Goal: Obtain resource: Obtain resource

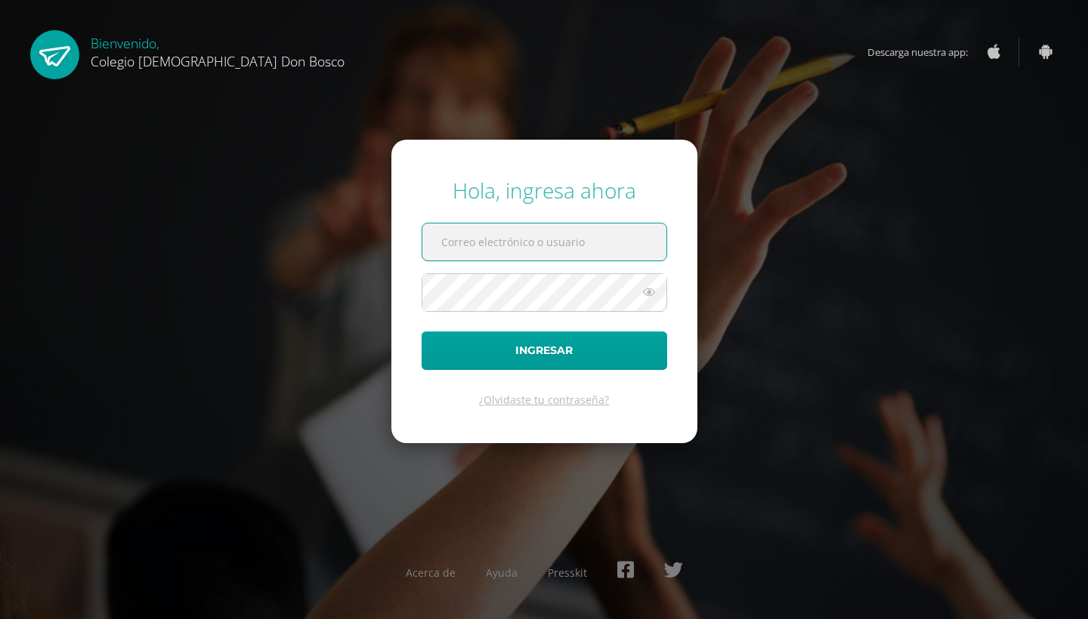
type input "[PERSON_NAME][EMAIL_ADDRESS][DOMAIN_NAME]"
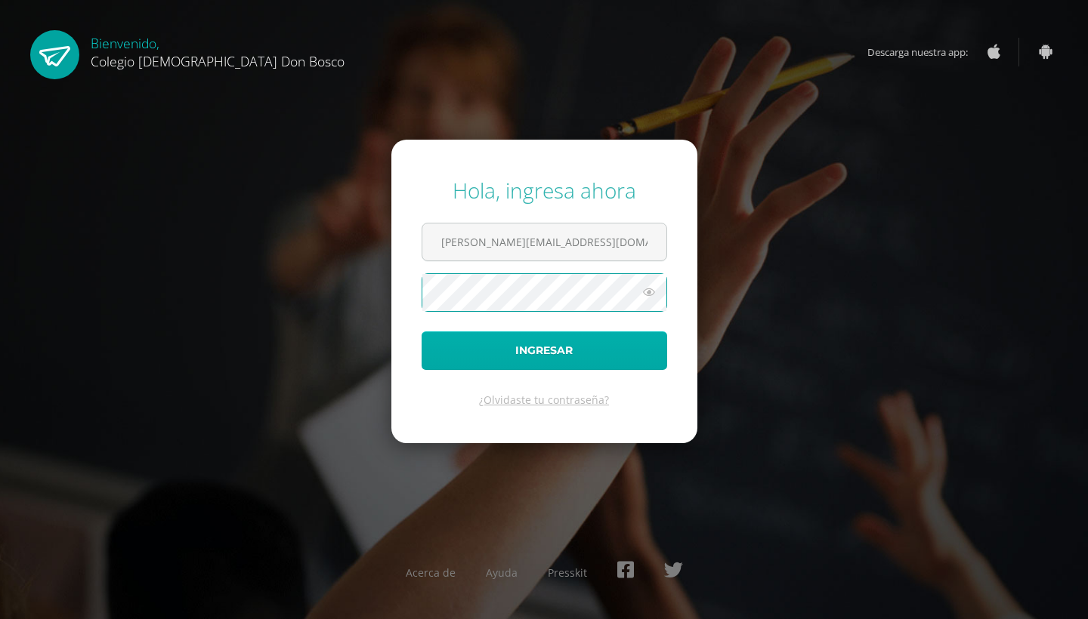
click at [530, 349] on button "Ingresar" at bounding box center [543, 351] width 245 height 39
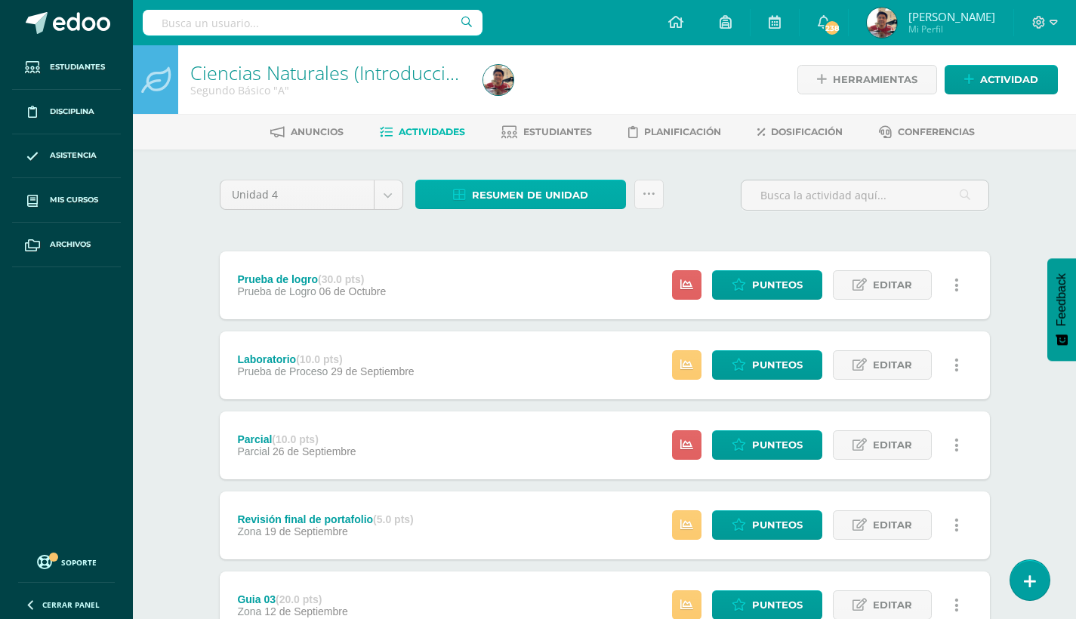
click at [500, 187] on span "Resumen de unidad" at bounding box center [530, 195] width 116 height 28
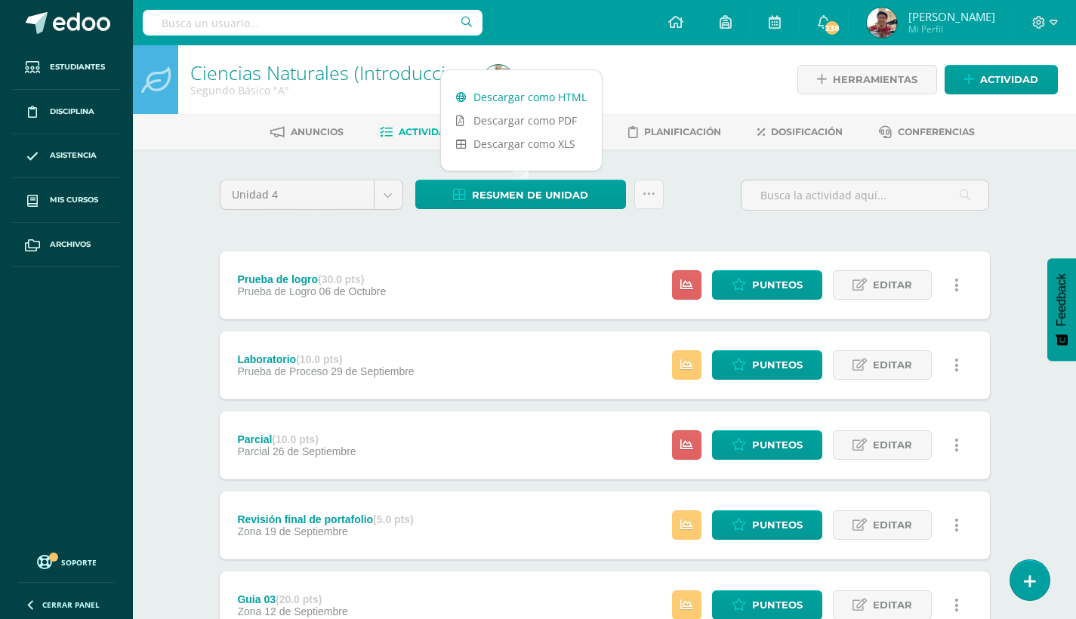
click at [531, 91] on link "Descargar como HTML" at bounding box center [521, 96] width 161 height 23
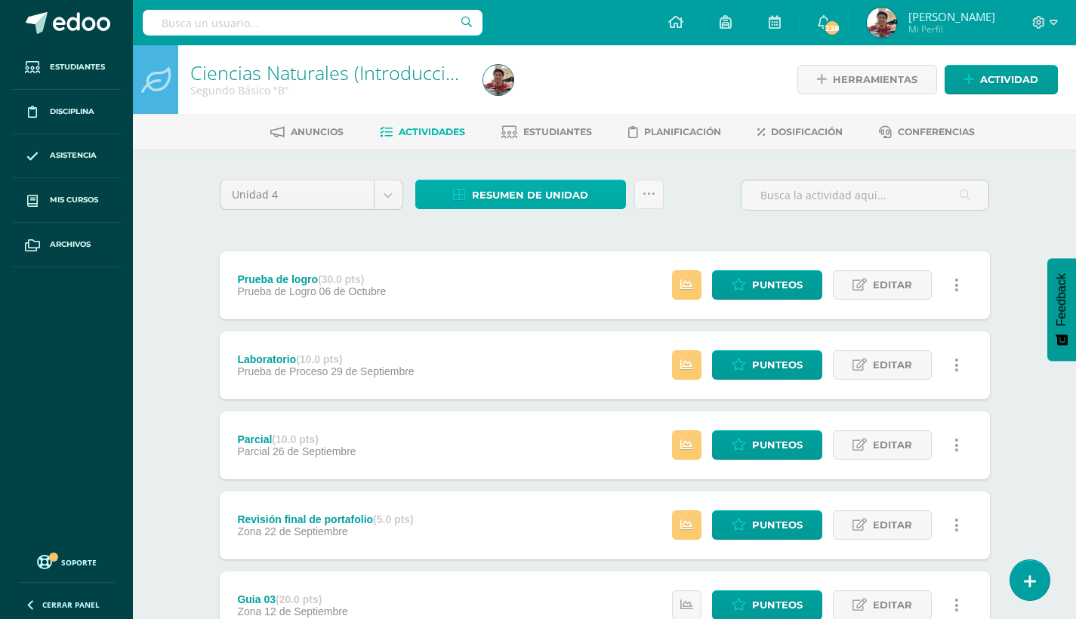
click at [551, 198] on span "Resumen de unidad" at bounding box center [530, 195] width 116 height 28
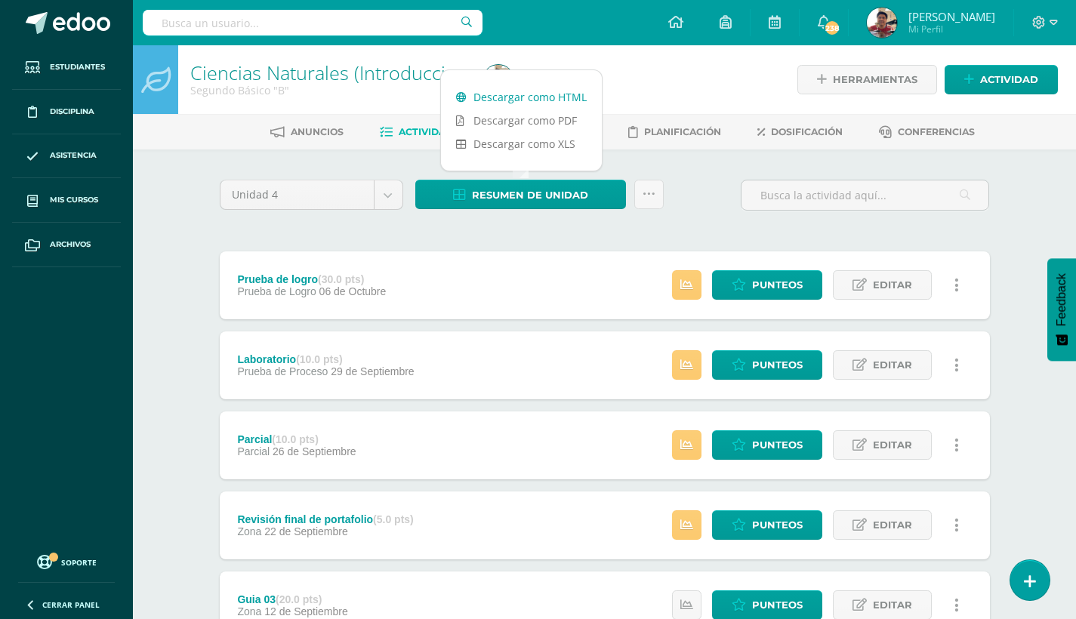
click at [549, 95] on link "Descargar como HTML" at bounding box center [521, 96] width 161 height 23
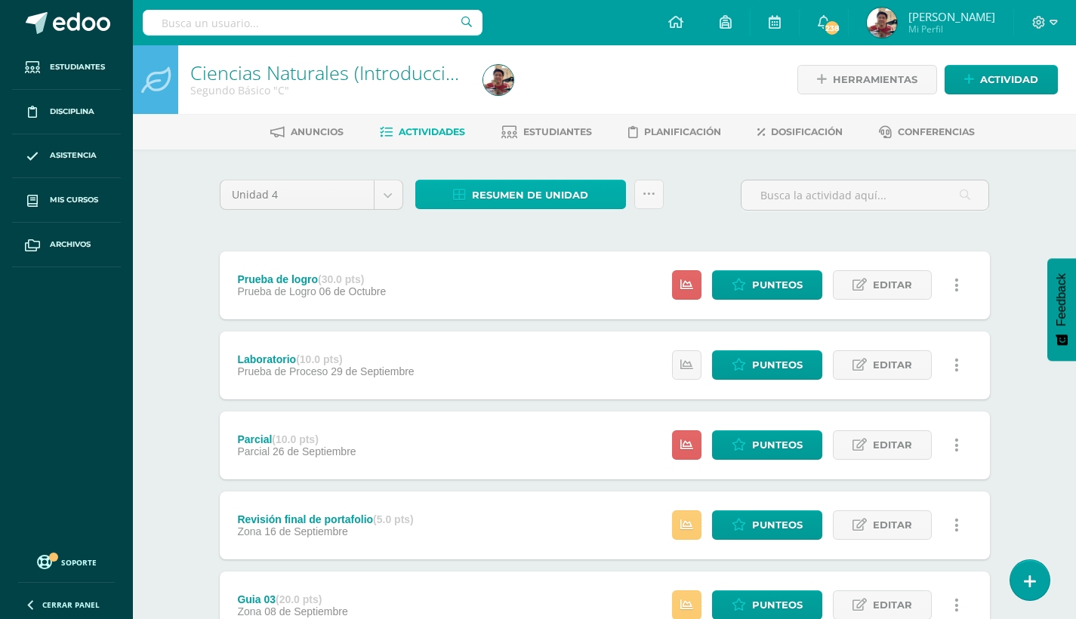
click at [553, 193] on span "Resumen de unidad" at bounding box center [530, 195] width 116 height 28
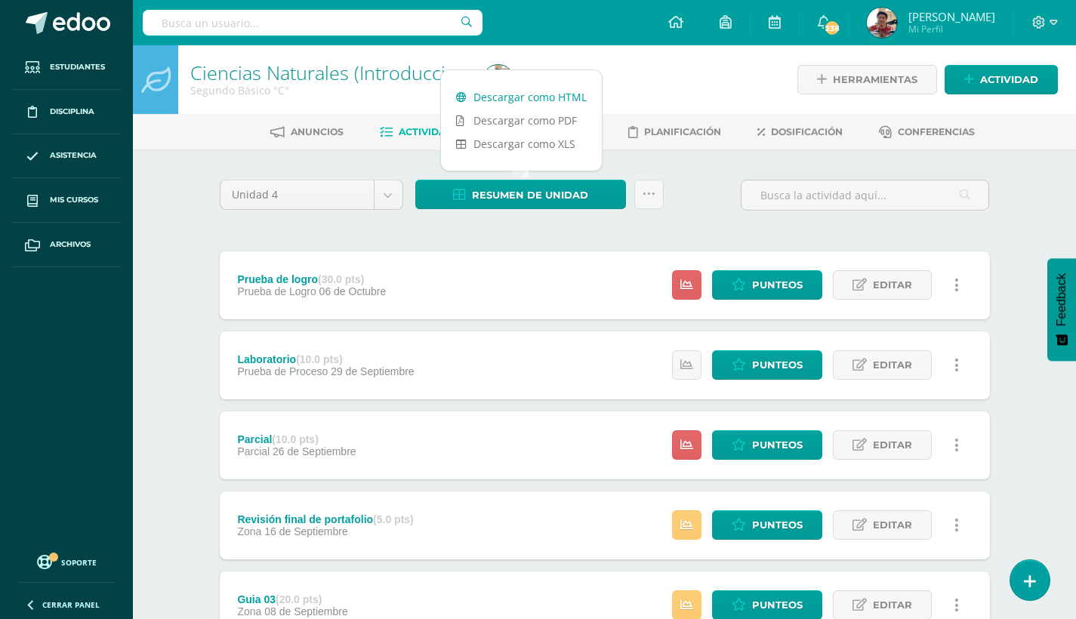
click at [537, 97] on link "Descargar como HTML" at bounding box center [521, 96] width 161 height 23
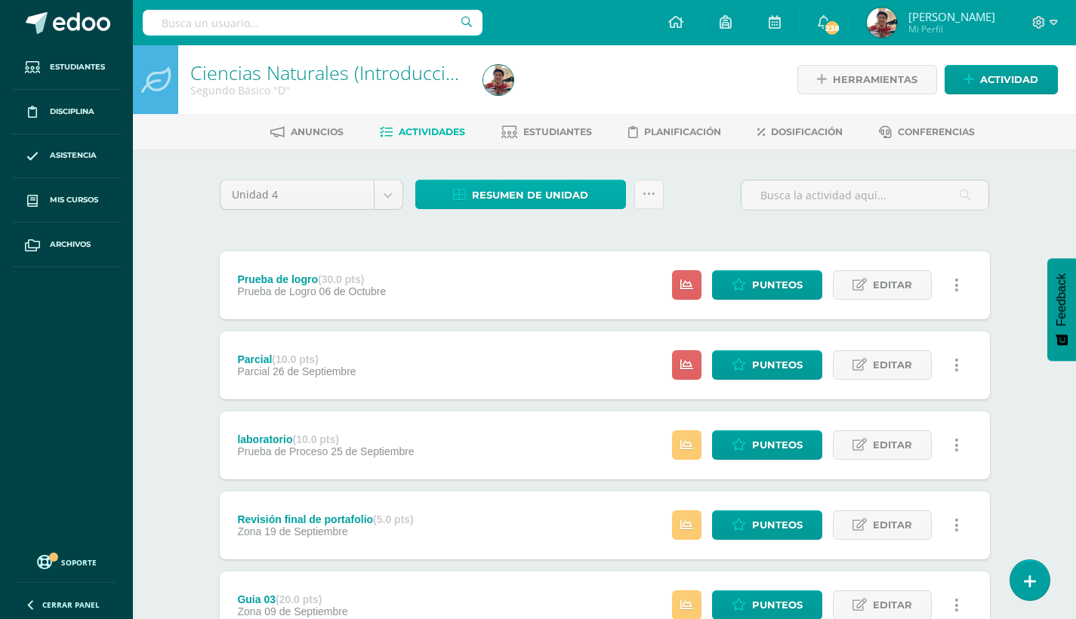
click at [592, 195] on link "Resumen de unidad" at bounding box center [520, 194] width 211 height 29
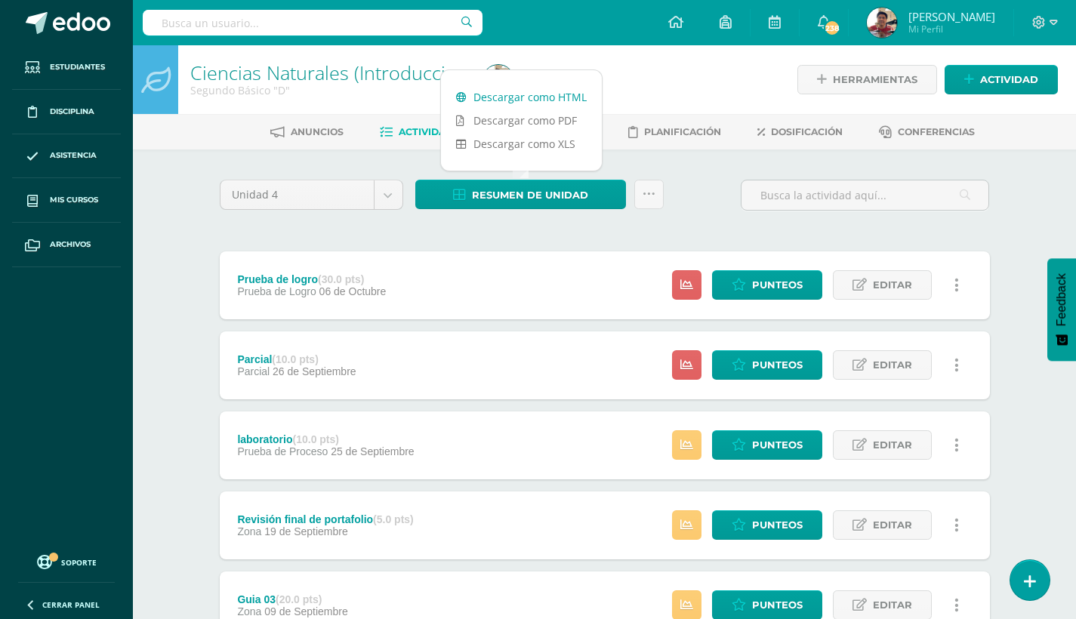
click at [542, 100] on link "Descargar como HTML" at bounding box center [521, 96] width 161 height 23
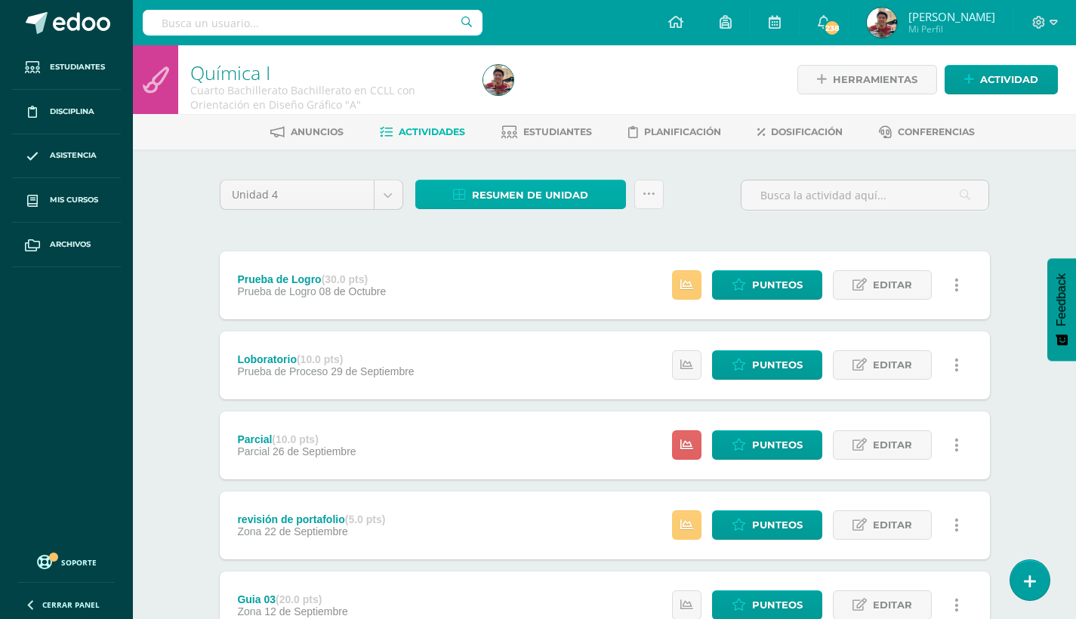
click at [540, 193] on span "Resumen de unidad" at bounding box center [530, 195] width 116 height 28
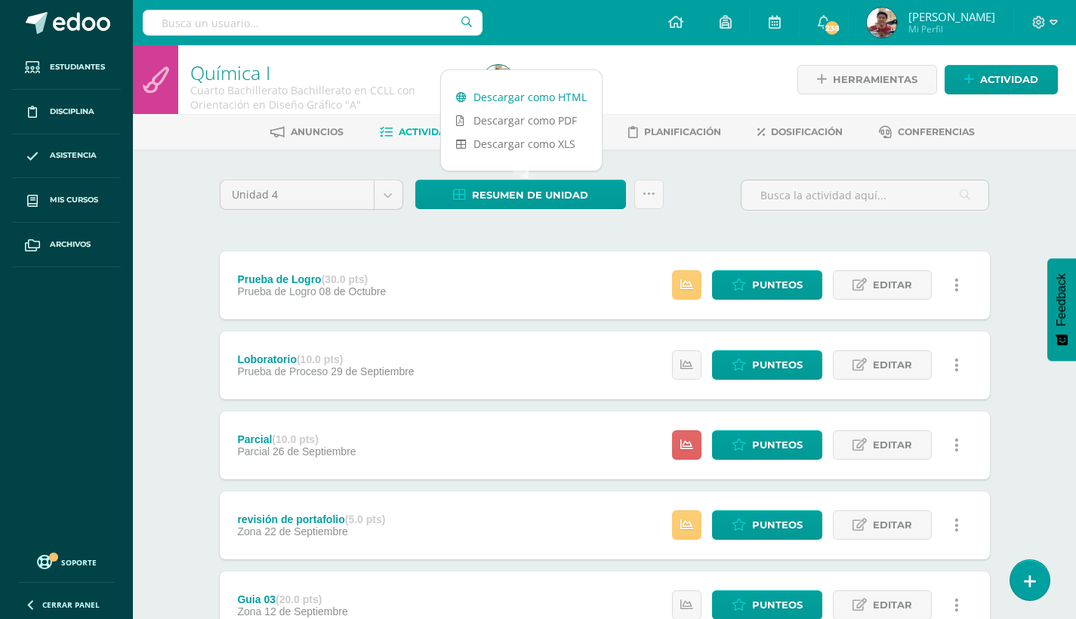
click at [559, 89] on link "Descargar como HTML" at bounding box center [521, 96] width 161 height 23
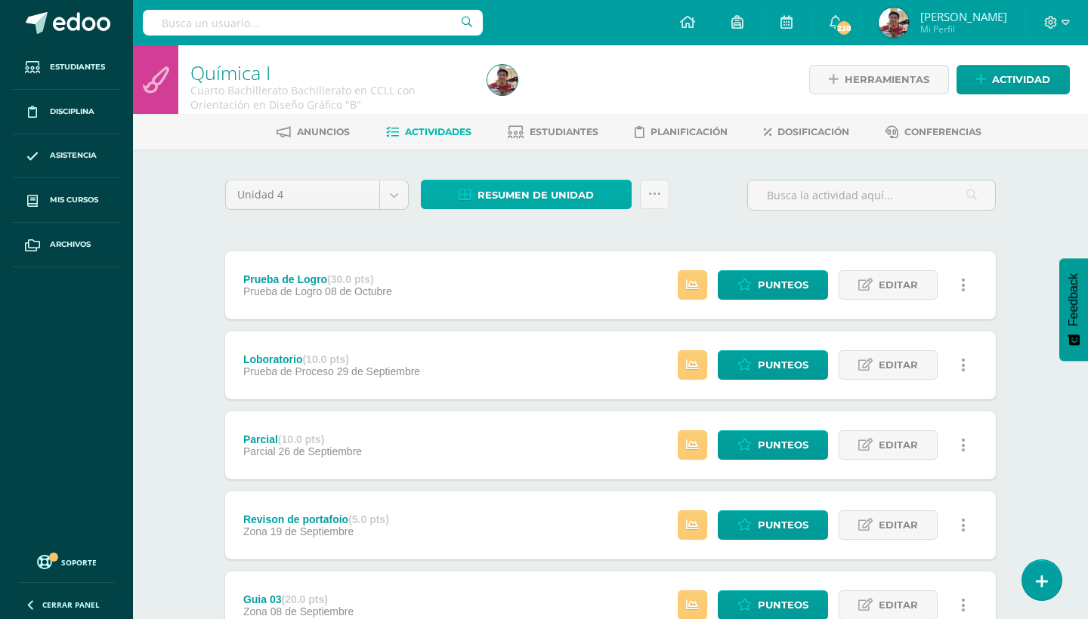
click at [516, 194] on span "Resumen de unidad" at bounding box center [535, 195] width 116 height 28
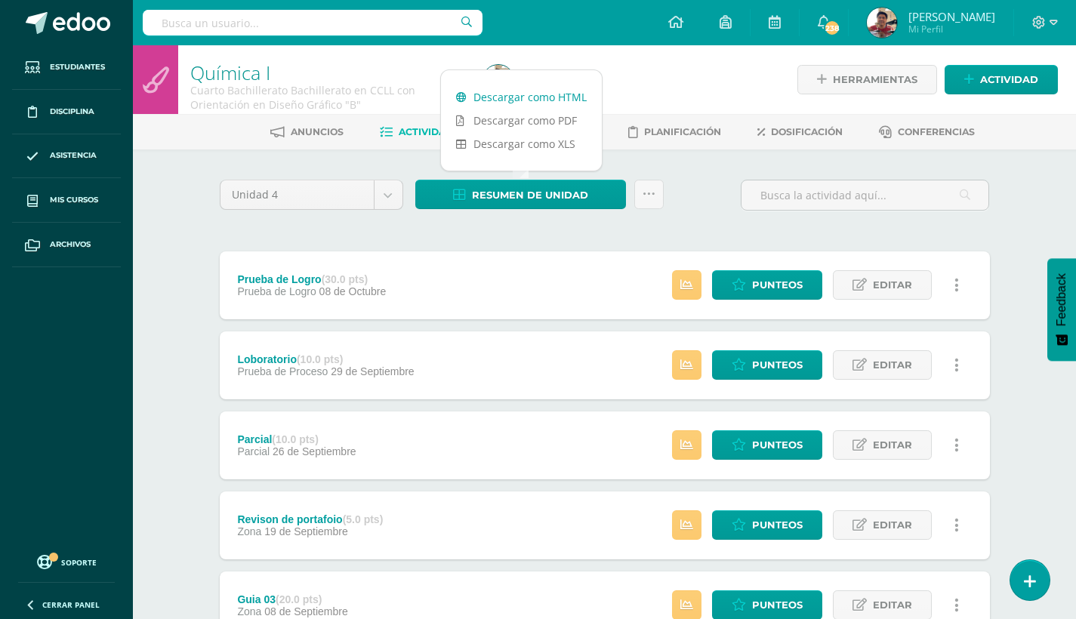
click at [548, 98] on link "Descargar como HTML" at bounding box center [521, 96] width 161 height 23
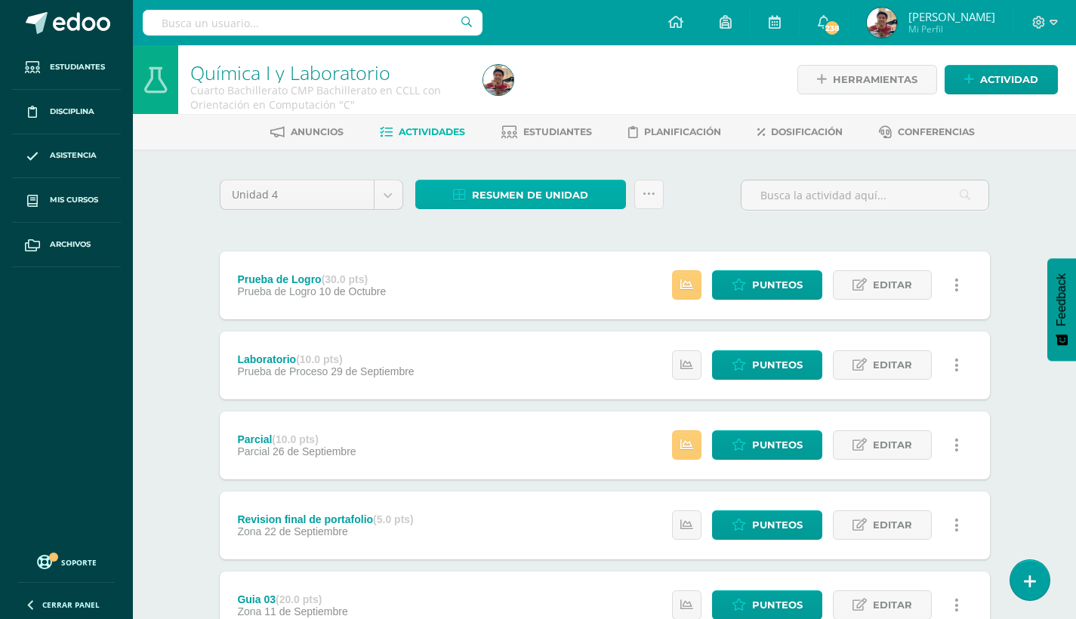
click at [512, 196] on span "Resumen de unidad" at bounding box center [530, 195] width 116 height 28
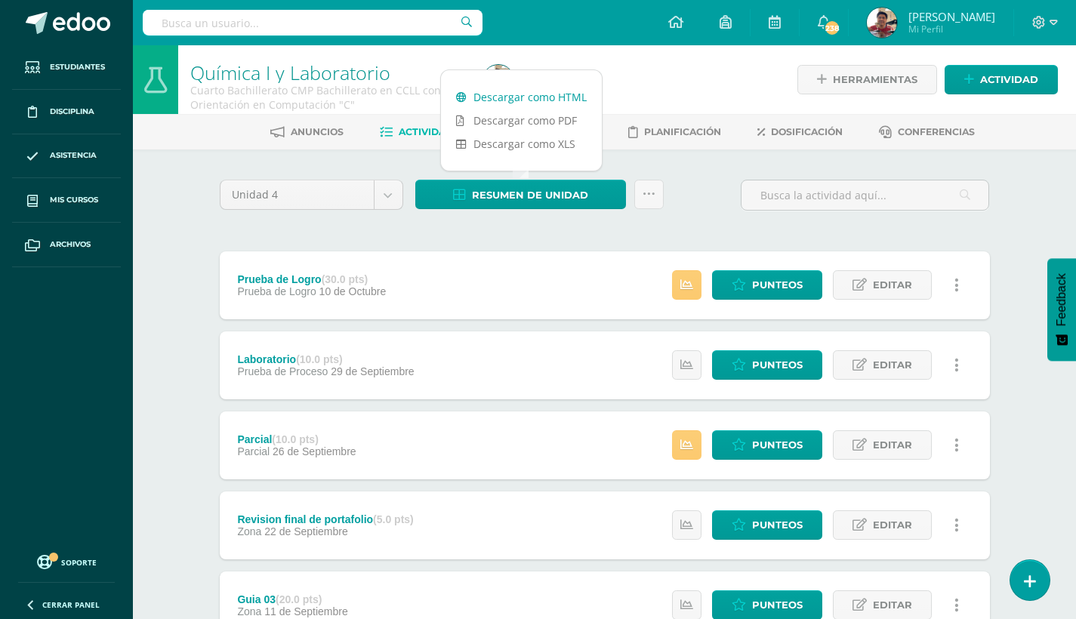
click at [547, 98] on link "Descargar como HTML" at bounding box center [521, 96] width 161 height 23
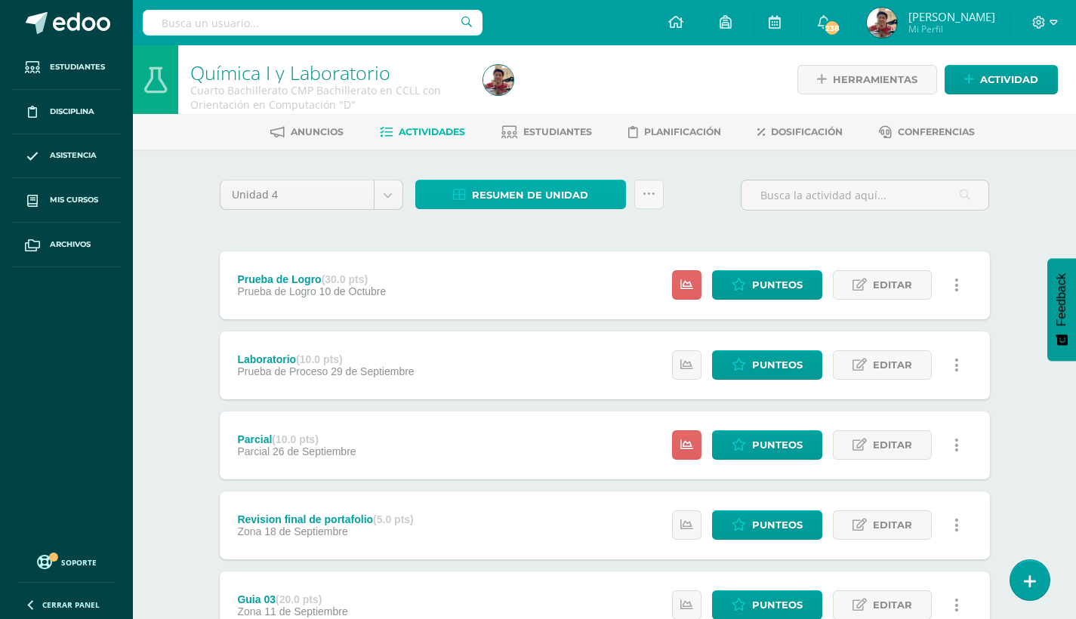
click at [511, 190] on span "Resumen de unidad" at bounding box center [530, 195] width 116 height 28
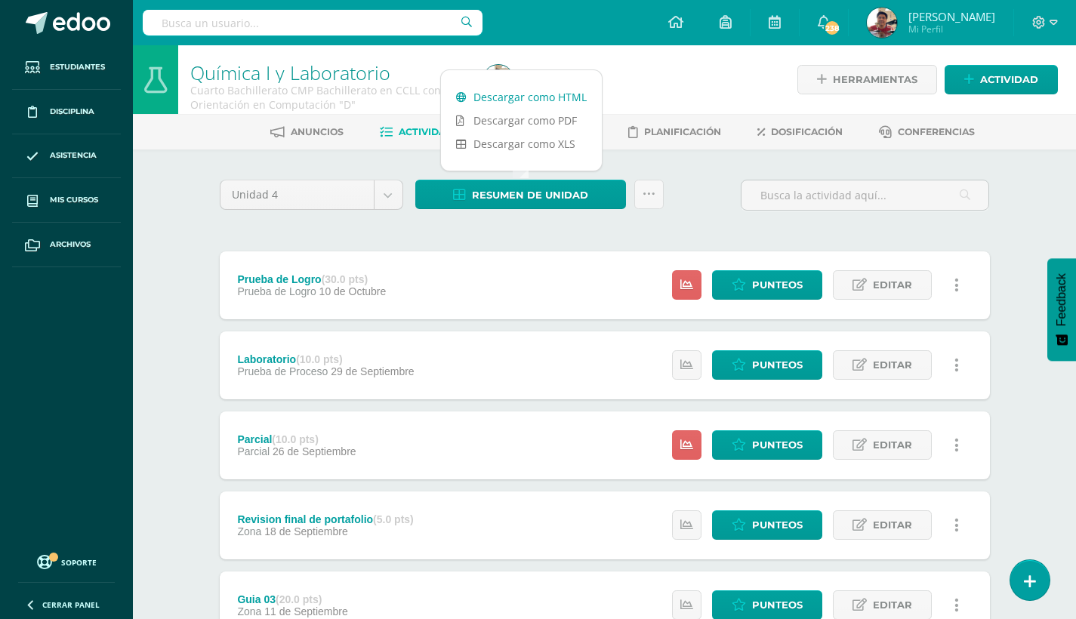
click at [535, 100] on link "Descargar como HTML" at bounding box center [521, 96] width 161 height 23
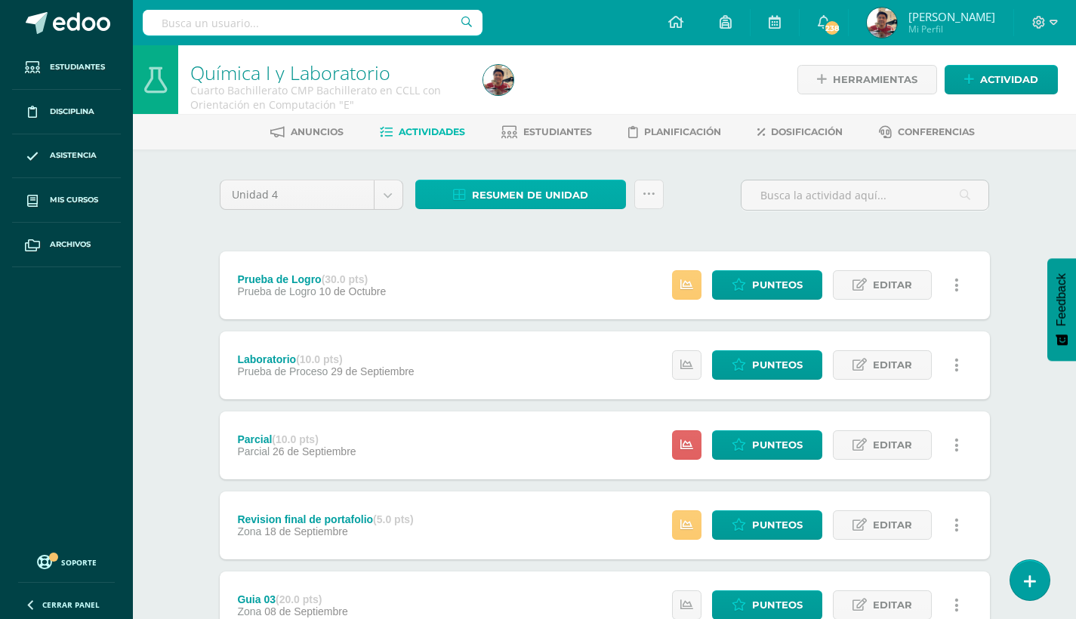
click at [520, 200] on span "Resumen de unidad" at bounding box center [530, 195] width 116 height 28
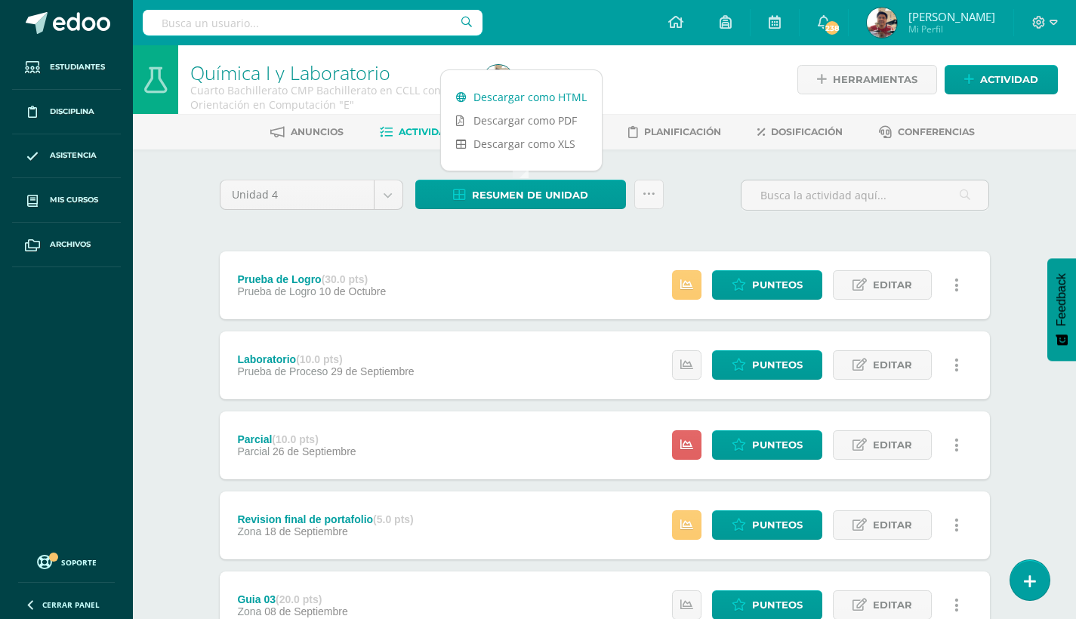
click at [534, 101] on link "Descargar como HTML" at bounding box center [521, 96] width 161 height 23
